Goal: Find specific page/section: Find specific page/section

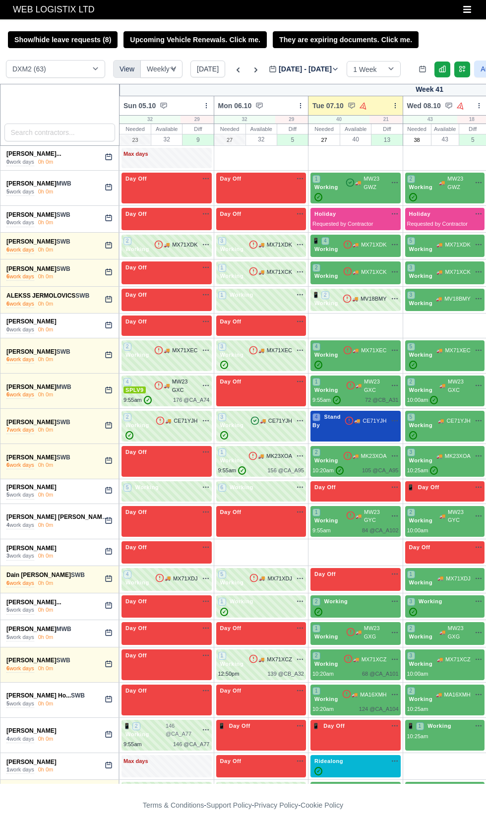
select select "1"
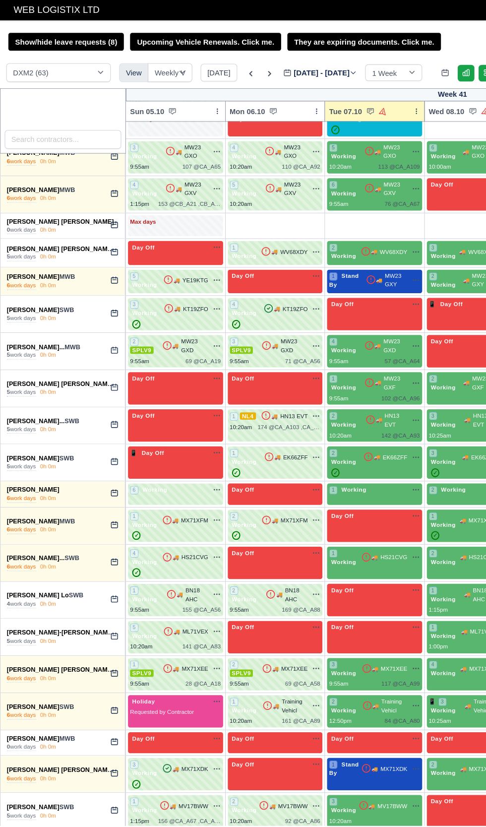
scroll to position [654, 0]
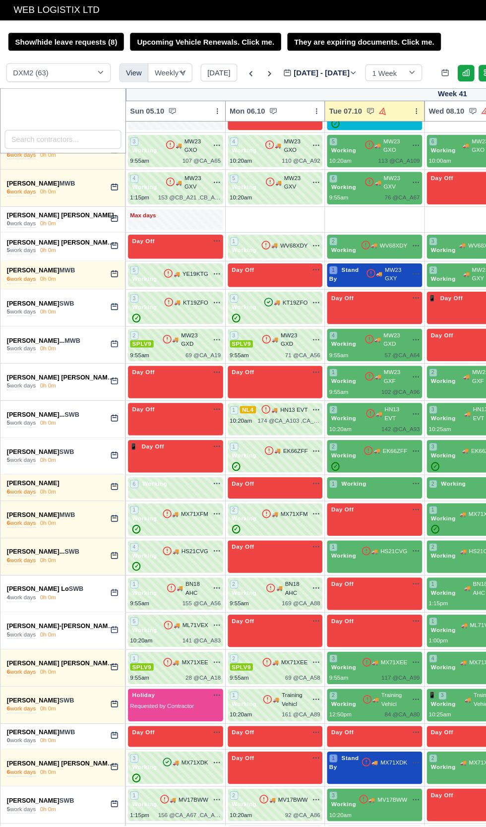
click at [41, 691] on div "Luke Weir MWB" at bounding box center [57, 695] width 103 height 8
click at [27, 692] on link "[PERSON_NAME]" at bounding box center [31, 695] width 50 height 7
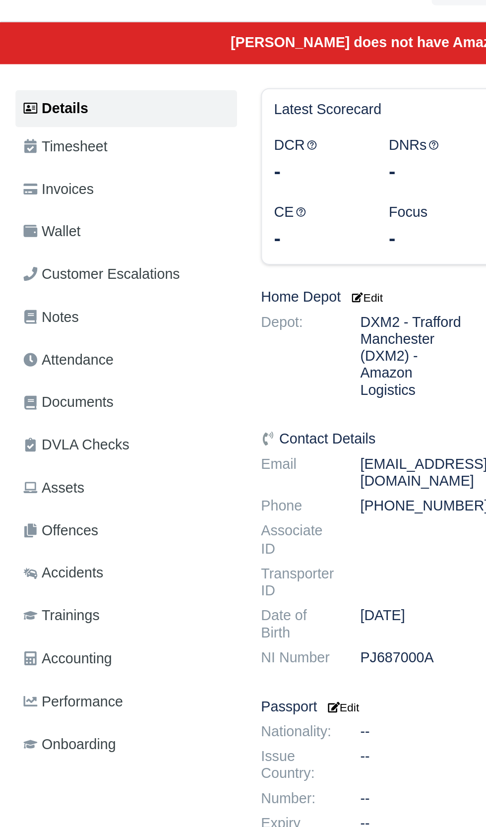
scroll to position [2, 0]
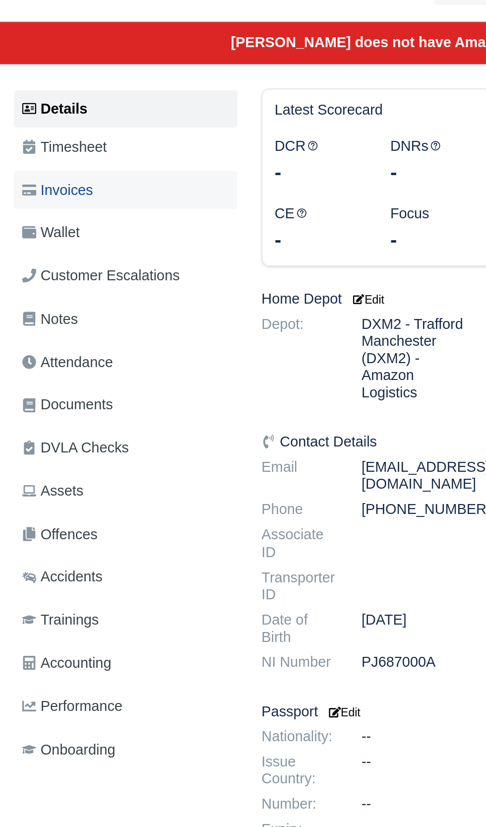
click at [33, 188] on span "Invoices" at bounding box center [29, 192] width 35 height 11
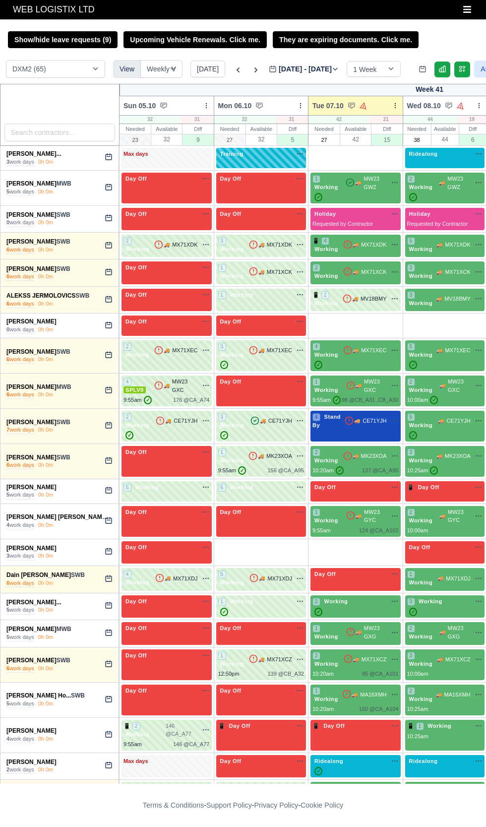
select select "1"
